Goal: Information Seeking & Learning: Find specific fact

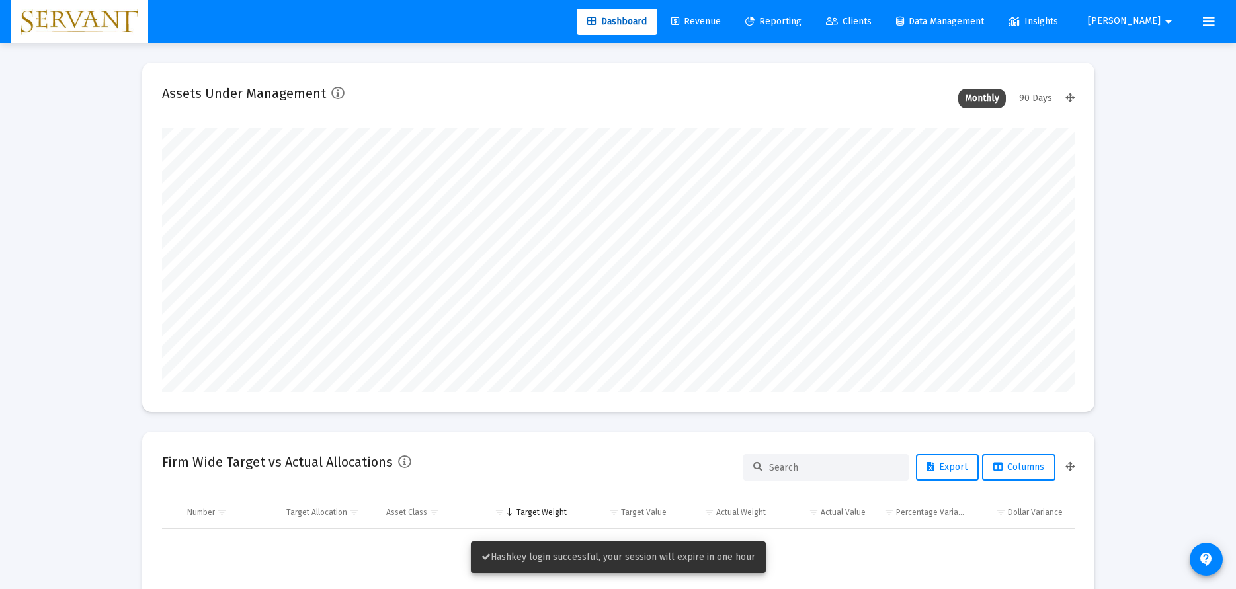
type input "[DATE]"
click at [872, 20] on span "Clients" at bounding box center [849, 21] width 46 height 11
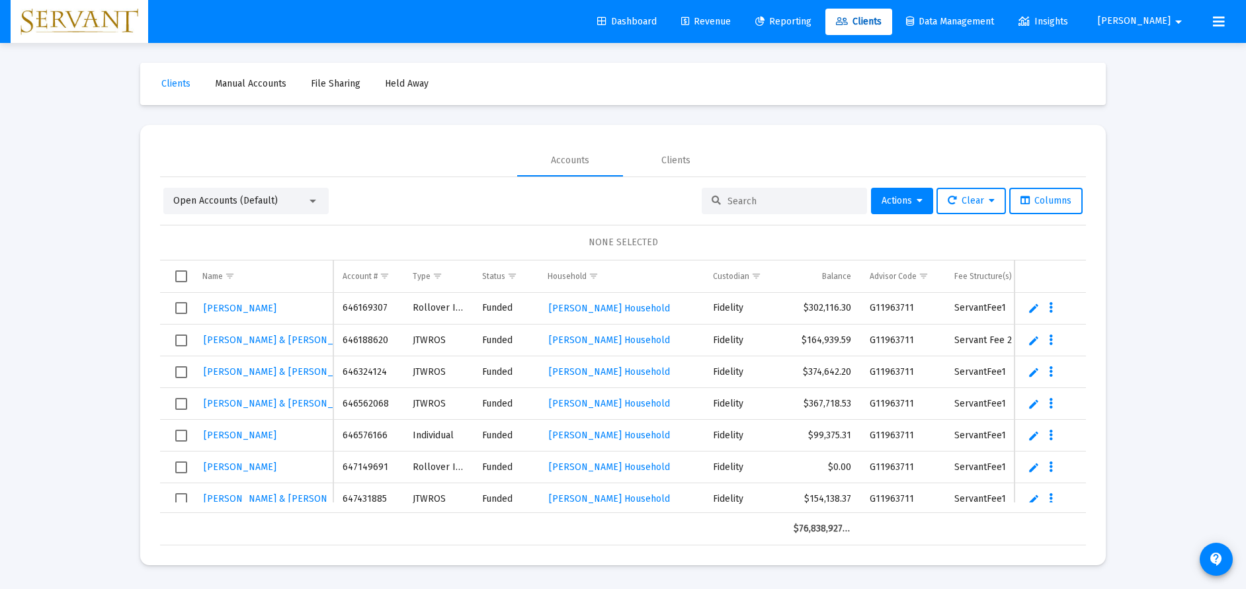
click at [731, 24] on span "Revenue" at bounding box center [706, 21] width 50 height 11
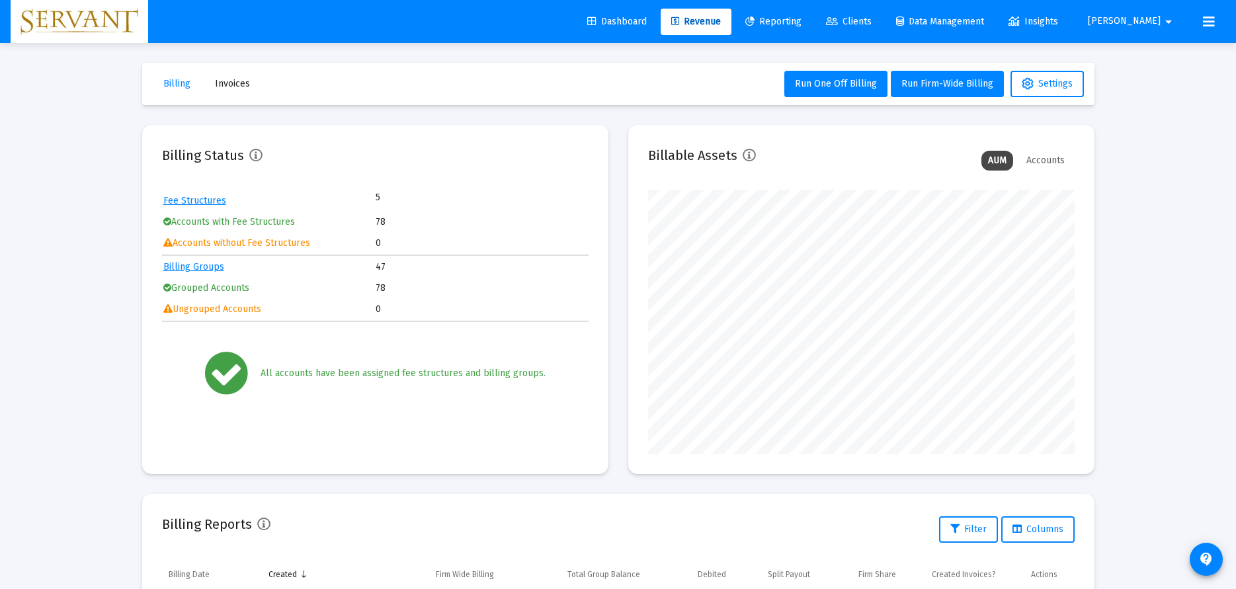
scroll to position [265, 0]
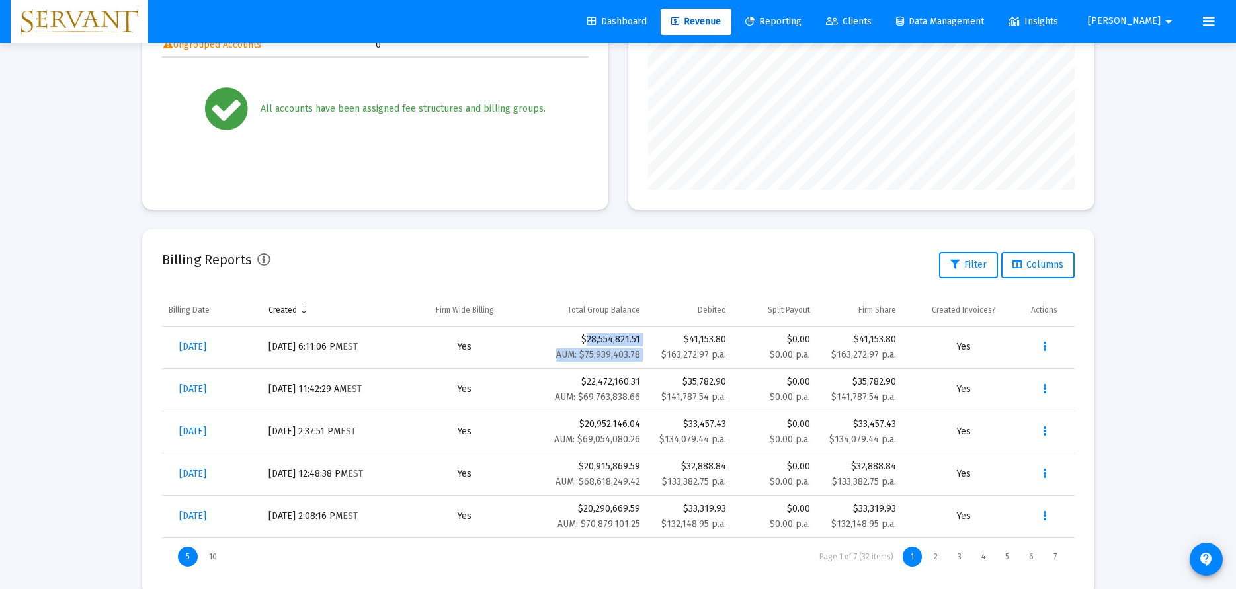
drag, startPoint x: 613, startPoint y: 340, endPoint x: 577, endPoint y: 341, distance: 36.4
click at [577, 341] on tr "[DATE] [DATE] 6:11:06 PM EST Yes $28,554,821.51 AUM: $75,939,403.78 $41,153.80 …" at bounding box center [618, 348] width 913 height 42
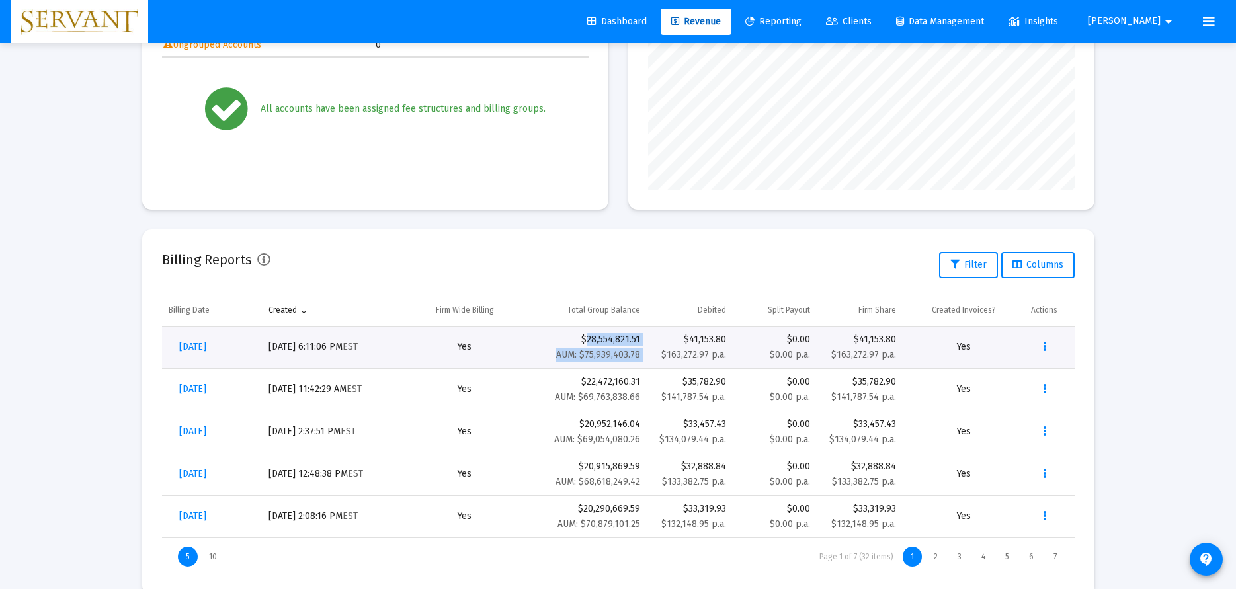
click at [561, 330] on td "$28,554,821.51 AUM: $75,939,403.78" at bounding box center [586, 348] width 122 height 42
drag, startPoint x: 579, startPoint y: 340, endPoint x: 641, endPoint y: 341, distance: 61.5
click at [641, 341] on td "$28,554,821.51 AUM: $75,939,403.78" at bounding box center [586, 348] width 122 height 42
copy div "$28,554,821.51"
